Goal: Register for event/course

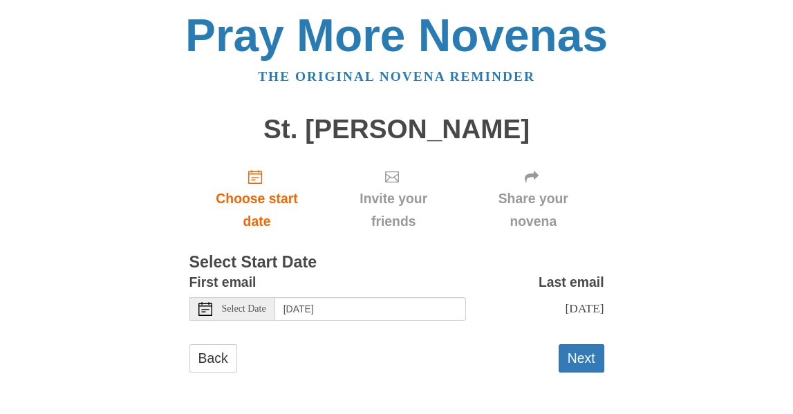
click at [233, 305] on span "Select Date" at bounding box center [244, 309] width 44 height 10
click at [209, 312] on icon at bounding box center [205, 309] width 14 height 14
click at [585, 351] on button "Next" at bounding box center [581, 358] width 46 height 28
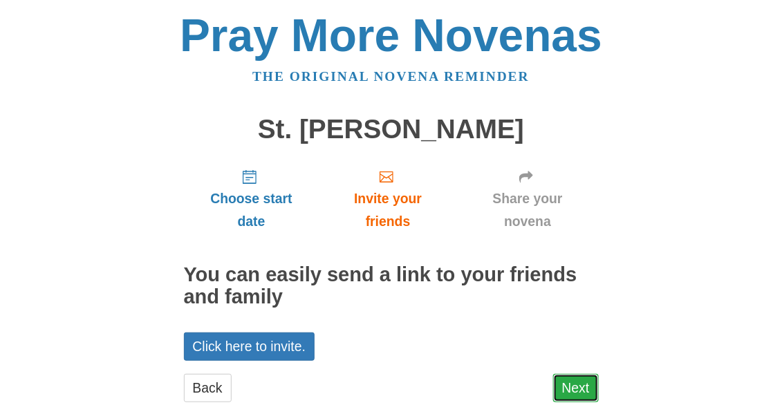
click at [566, 385] on link "Next" at bounding box center [576, 388] width 46 height 28
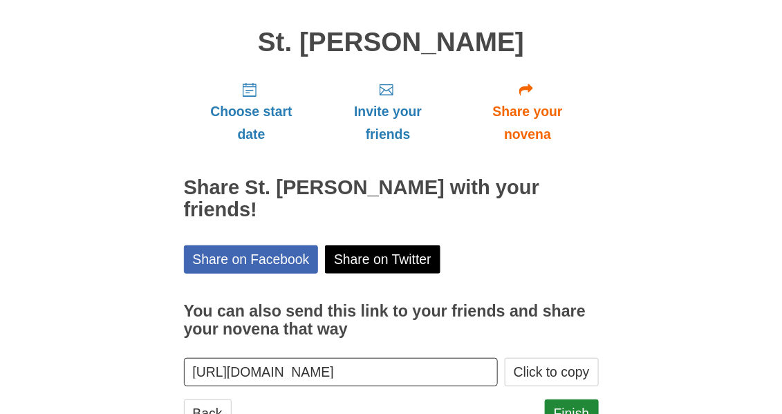
scroll to position [119, 0]
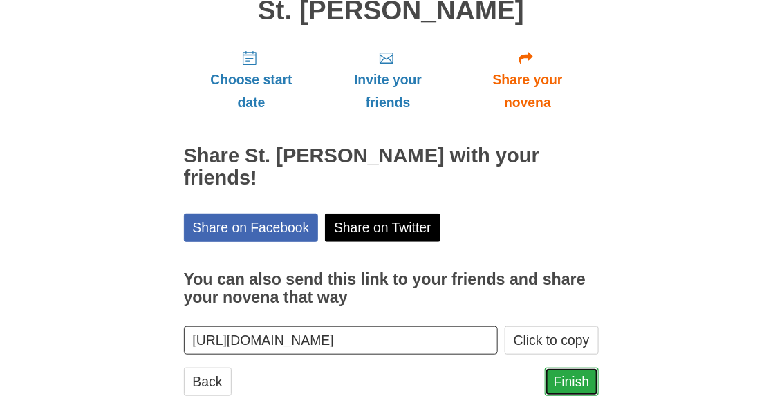
click at [556, 368] on link "Finish" at bounding box center [572, 382] width 54 height 28
